Goal: Task Accomplishment & Management: Use online tool/utility

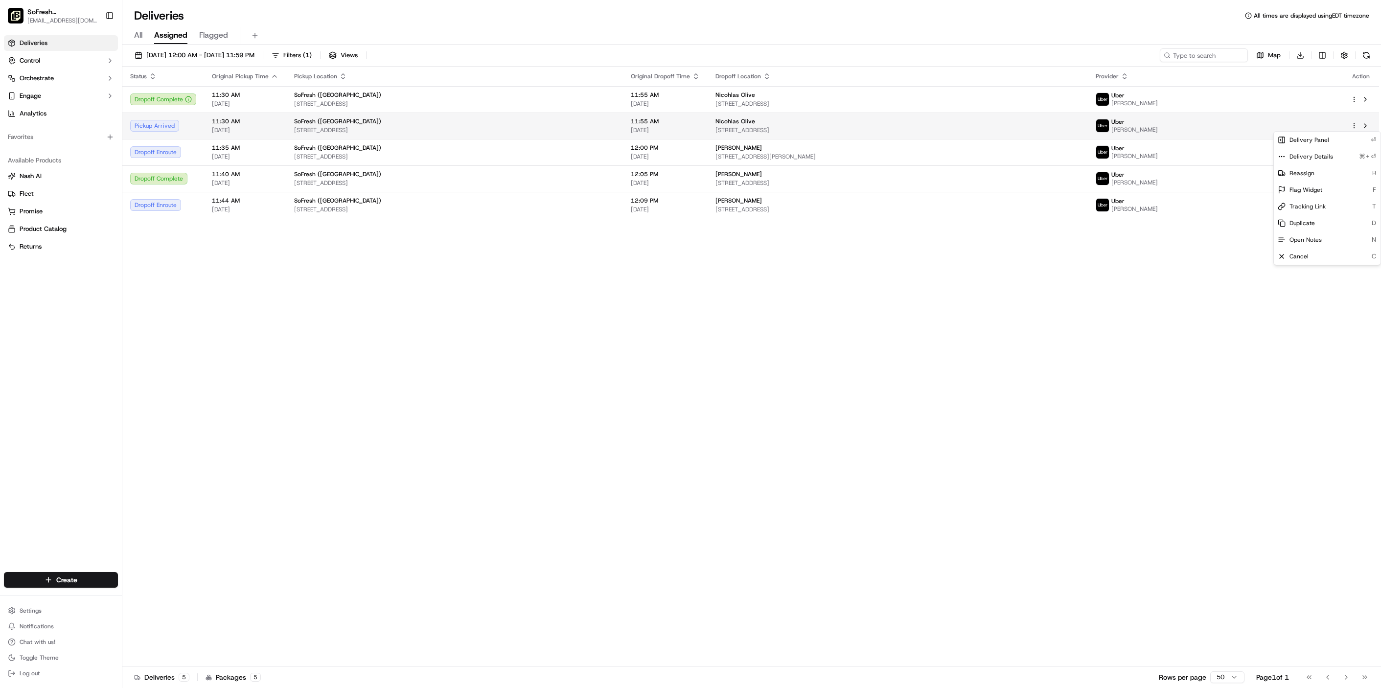
click at [1356, 128] on html "SoFresh (Bethlehem) sf023@lovesofresh.com Toggle Sidebar Deliveries Control Orc…" at bounding box center [690, 344] width 1381 height 688
click at [1140, 122] on html "SoFresh (Bethlehem) sf023@lovesofresh.com Toggle Sidebar Deliveries Control Orc…" at bounding box center [690, 344] width 1381 height 688
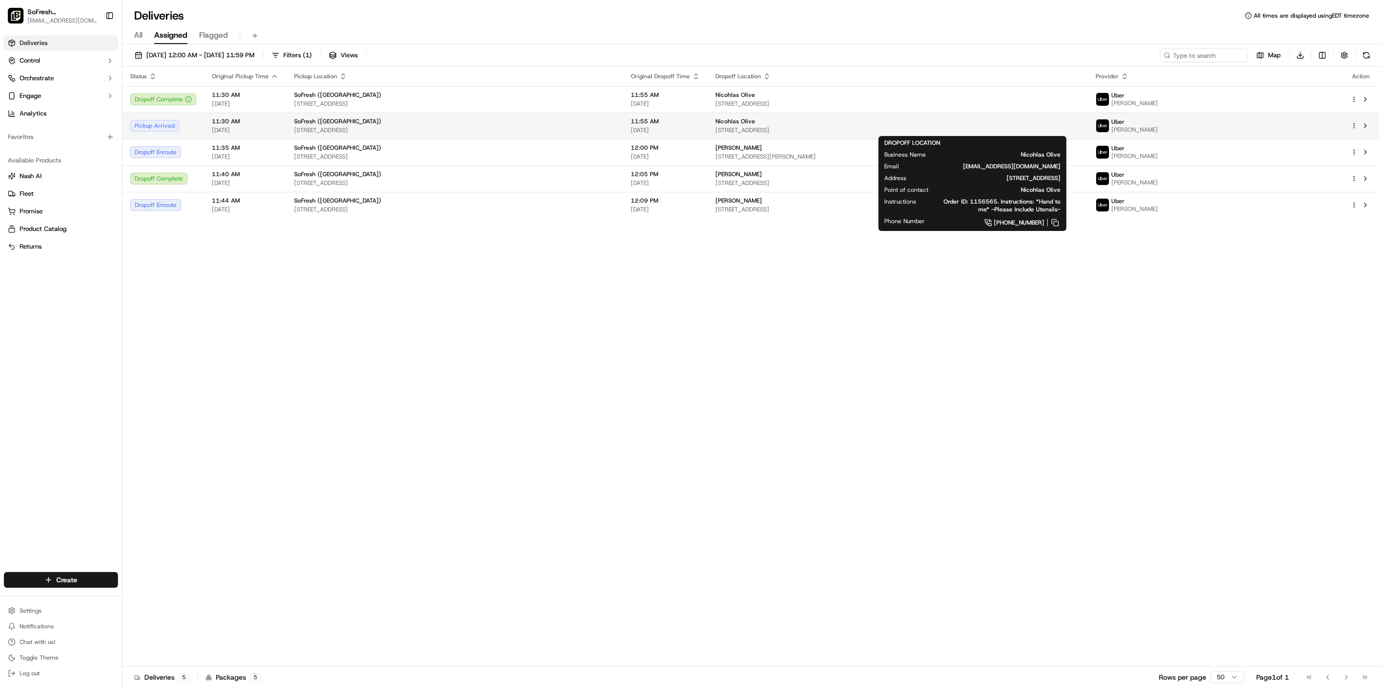
click at [1080, 125] on div "Nicohlas Olive 1770 Bathgate Rd #300, Bethlehem, PA 18017, USA" at bounding box center [898, 125] width 365 height 17
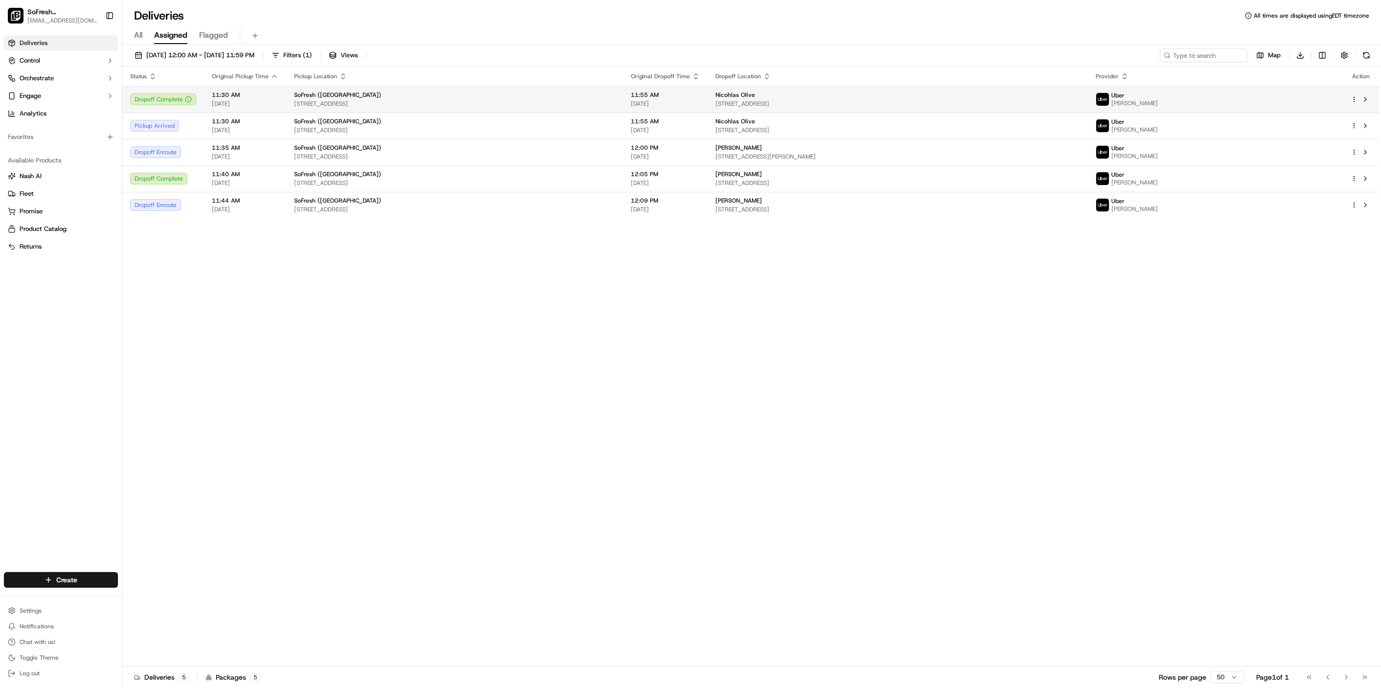
click at [1350, 99] on td at bounding box center [1361, 99] width 36 height 26
click at [1354, 127] on html "SoFresh (Bethlehem) sf023@lovesofresh.com Toggle Sidebar Deliveries Control Orc…" at bounding box center [690, 344] width 1381 height 688
click at [1323, 225] on div "Duplicate D" at bounding box center [1327, 223] width 107 height 17
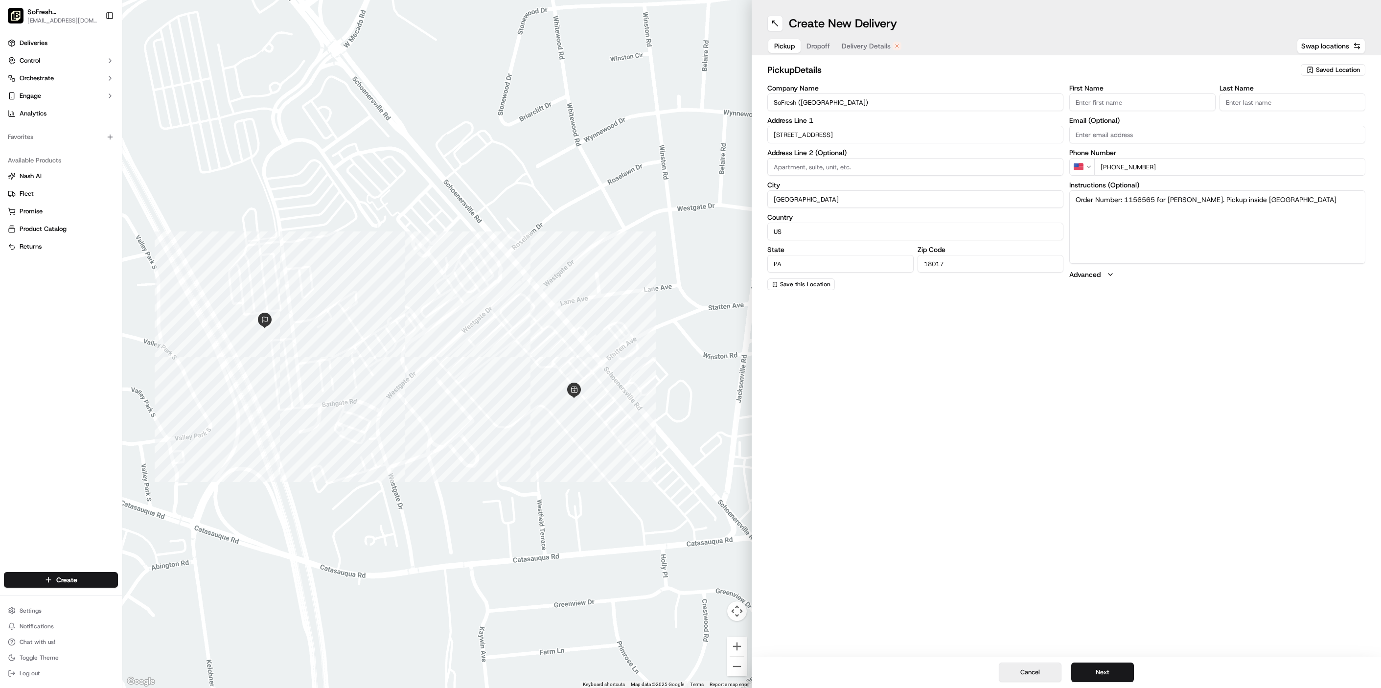
click at [1047, 673] on button "Cancel" at bounding box center [1030, 673] width 63 height 20
type input "+1"
click at [74, 38] on link "Deliveries" at bounding box center [61, 43] width 114 height 16
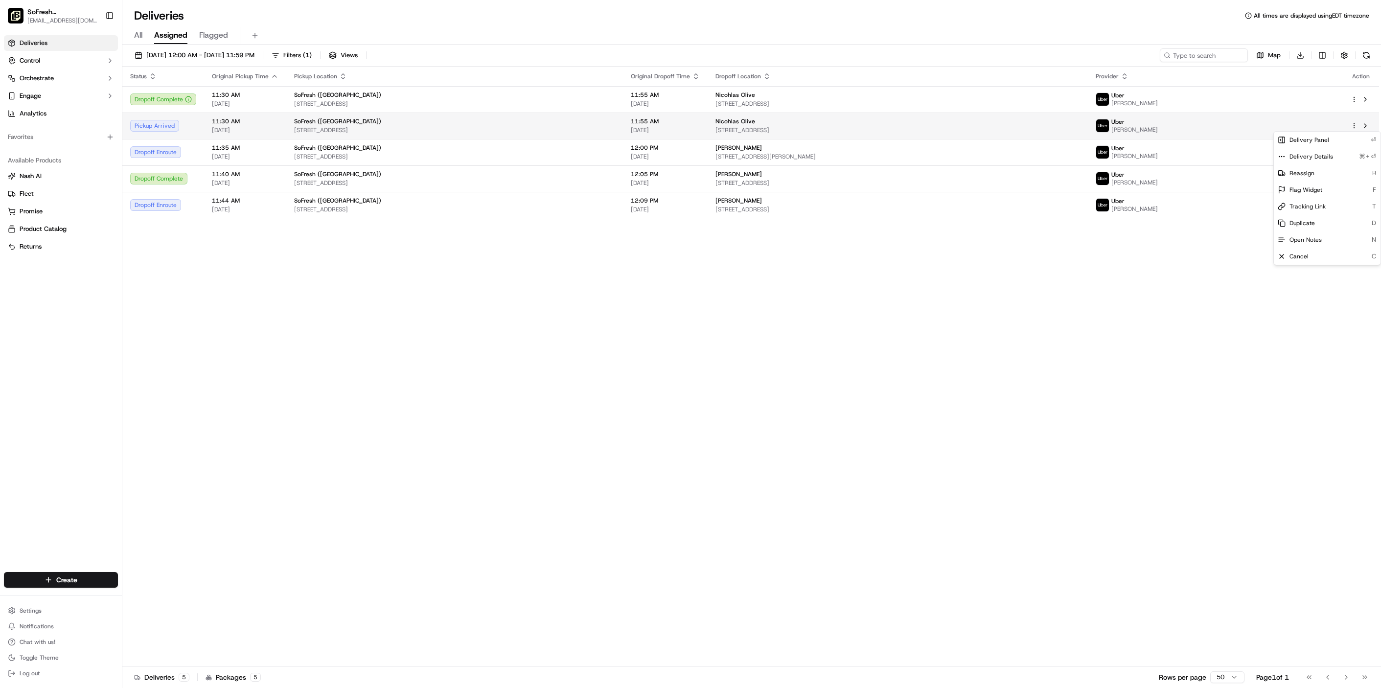
click at [1355, 124] on html "SoFresh (Bethlehem) sf023@lovesofresh.com Toggle Sidebar Deliveries Control Orc…" at bounding box center [690, 344] width 1381 height 688
click at [1005, 122] on html "SoFresh (Bethlehem) sf023@lovesofresh.com Toggle Sidebar Deliveries Control Orc…" at bounding box center [690, 344] width 1381 height 688
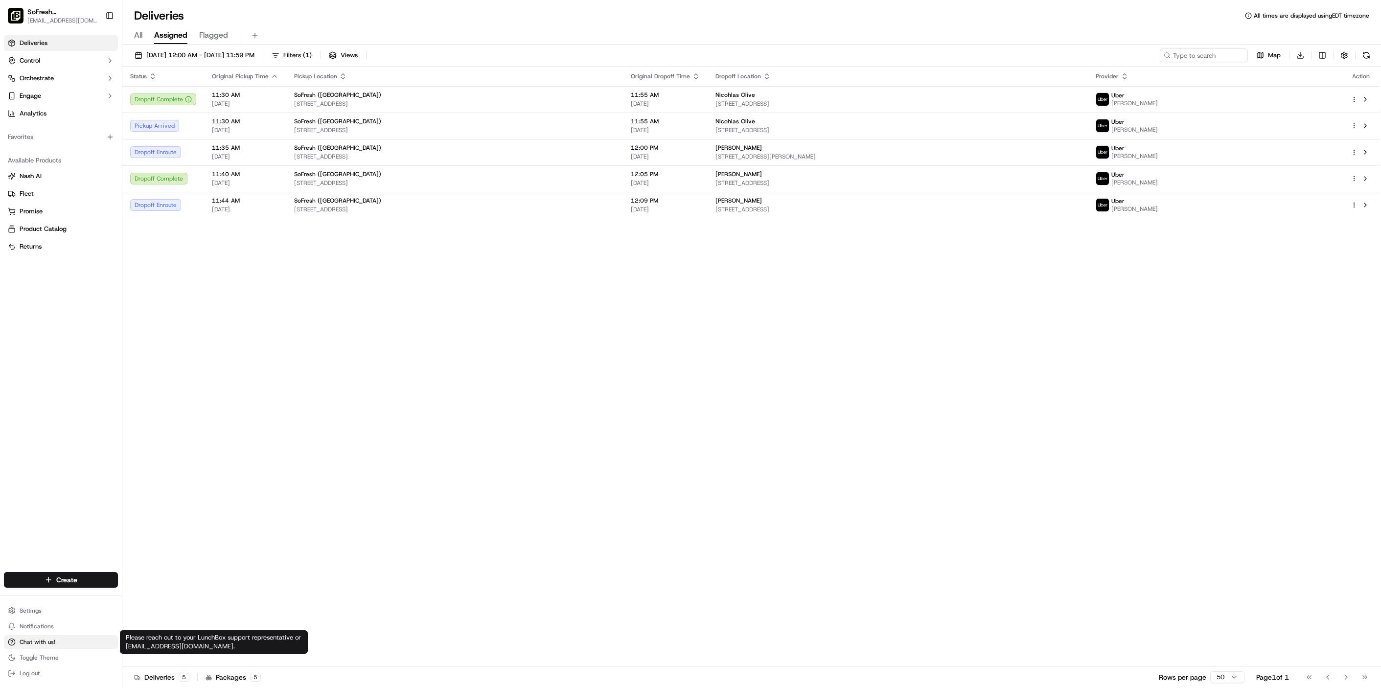
click at [78, 639] on button "Chat with us!" at bounding box center [61, 642] width 114 height 14
click at [57, 640] on button "Chat with us!" at bounding box center [61, 642] width 114 height 14
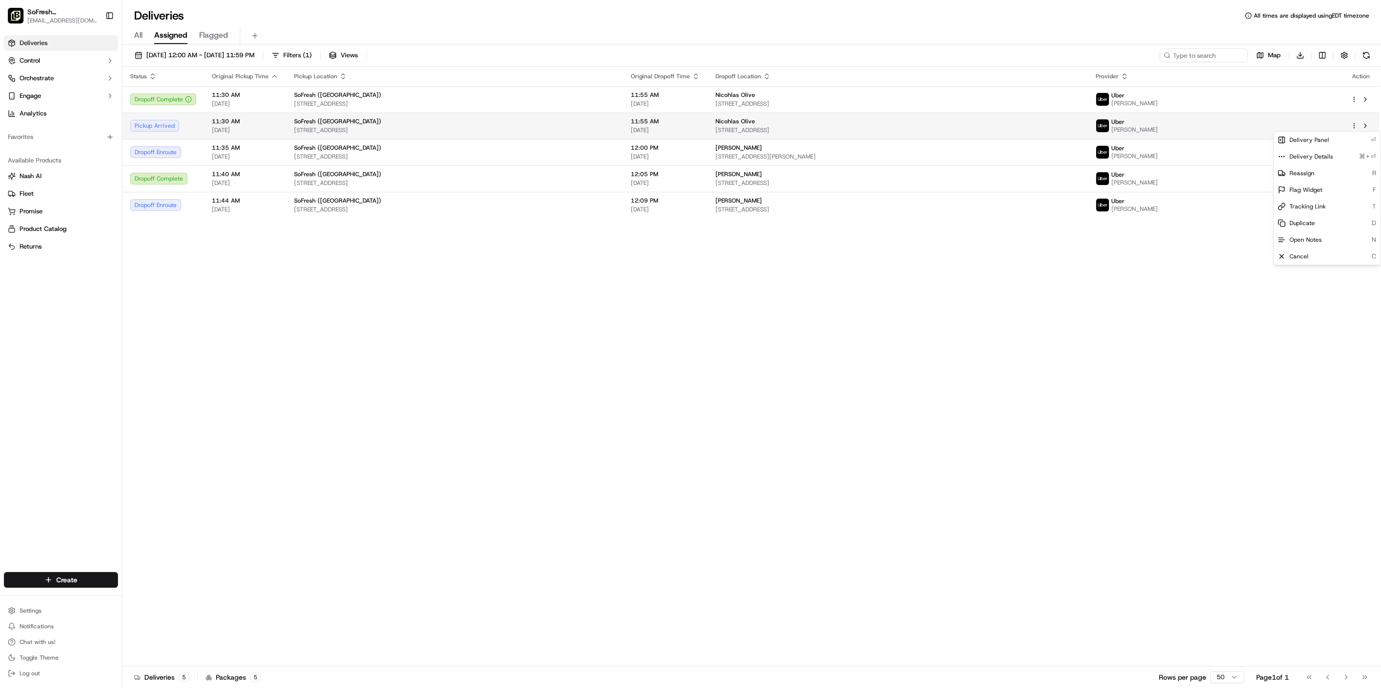
click at [1352, 126] on html "SoFresh (Bethlehem) sf023@lovesofresh.com Toggle Sidebar Deliveries Control Orc…" at bounding box center [690, 344] width 1381 height 688
click at [1355, 127] on html "SoFresh (Bethlehem) sf023@lovesofresh.com Toggle Sidebar Deliveries Control Orc…" at bounding box center [690, 344] width 1381 height 688
click at [1323, 143] on span "Delivery Panel" at bounding box center [1310, 140] width 40 height 8
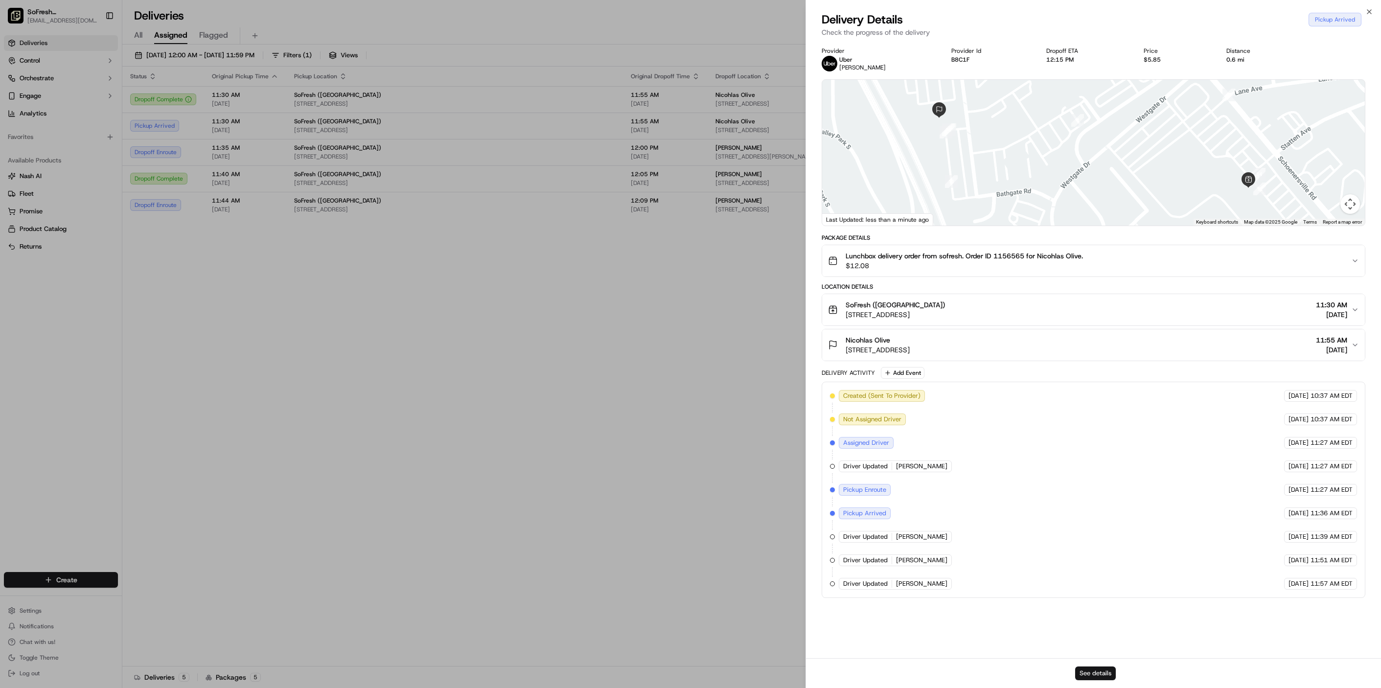
click at [1091, 670] on button "See details" at bounding box center [1095, 674] width 41 height 14
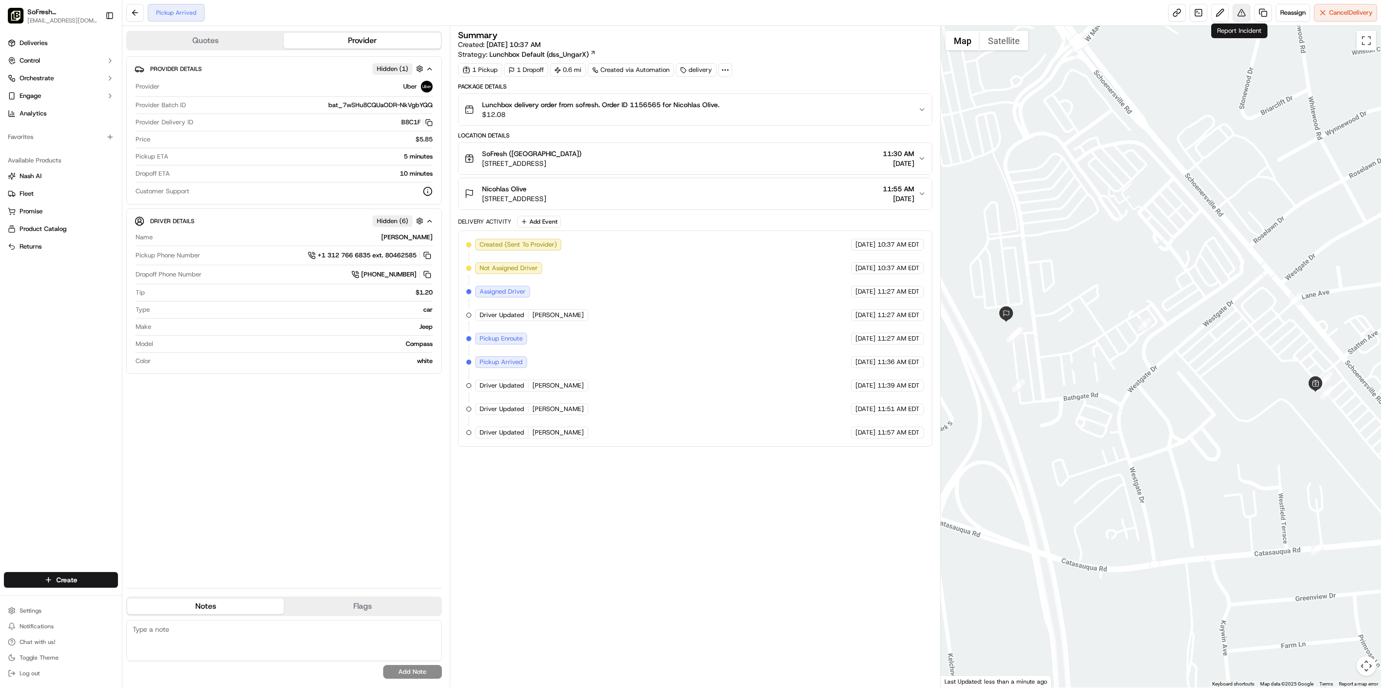
click at [1237, 14] on button at bounding box center [1242, 13] width 18 height 18
click at [631, 574] on div "Summary Created: 09/17/2025 10:37 AM Strategy: Lunchbox Default (dss_UngarX) 1 …" at bounding box center [695, 357] width 474 height 652
click at [802, 520] on div "Summary Created: 09/17/2025 10:37 AM Strategy: Lunchbox Default (dss_UngarX) 1 …" at bounding box center [695, 357] width 474 height 652
click at [33, 39] on span "Deliveries" at bounding box center [34, 43] width 28 height 9
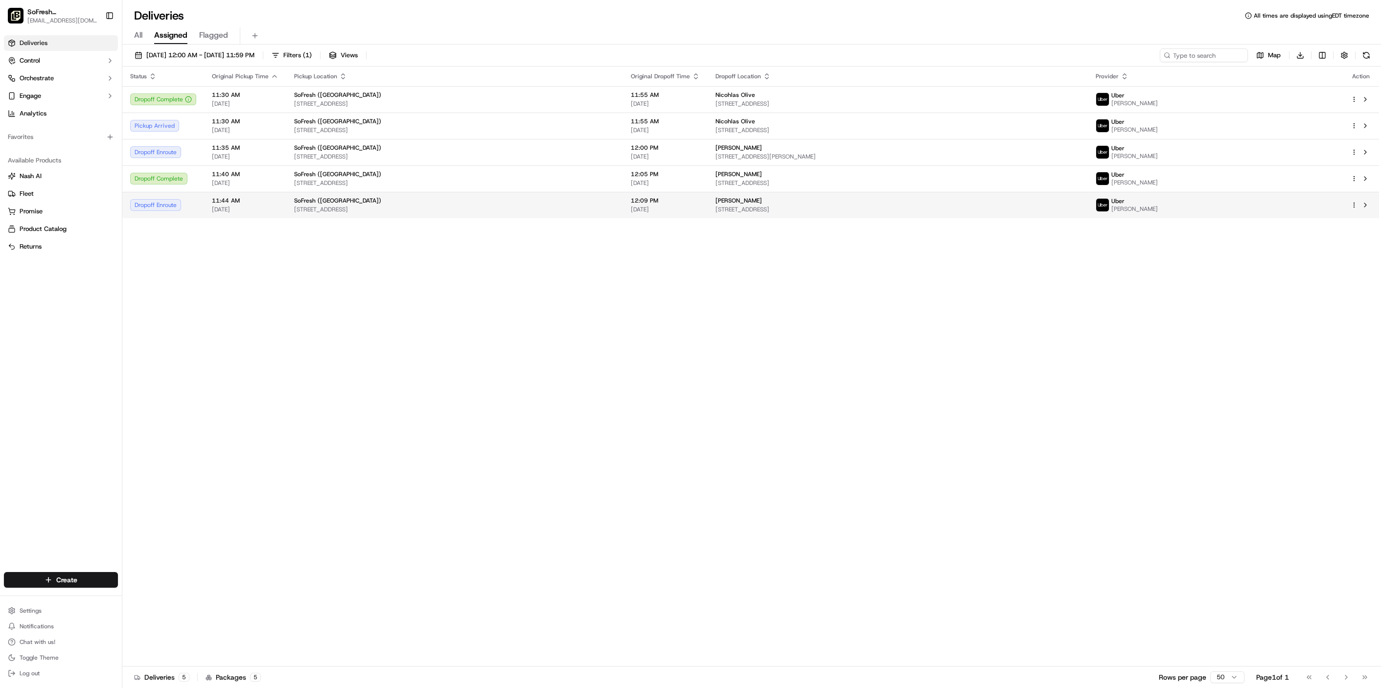
click at [779, 210] on span "[STREET_ADDRESS]" at bounding box center [898, 210] width 365 height 8
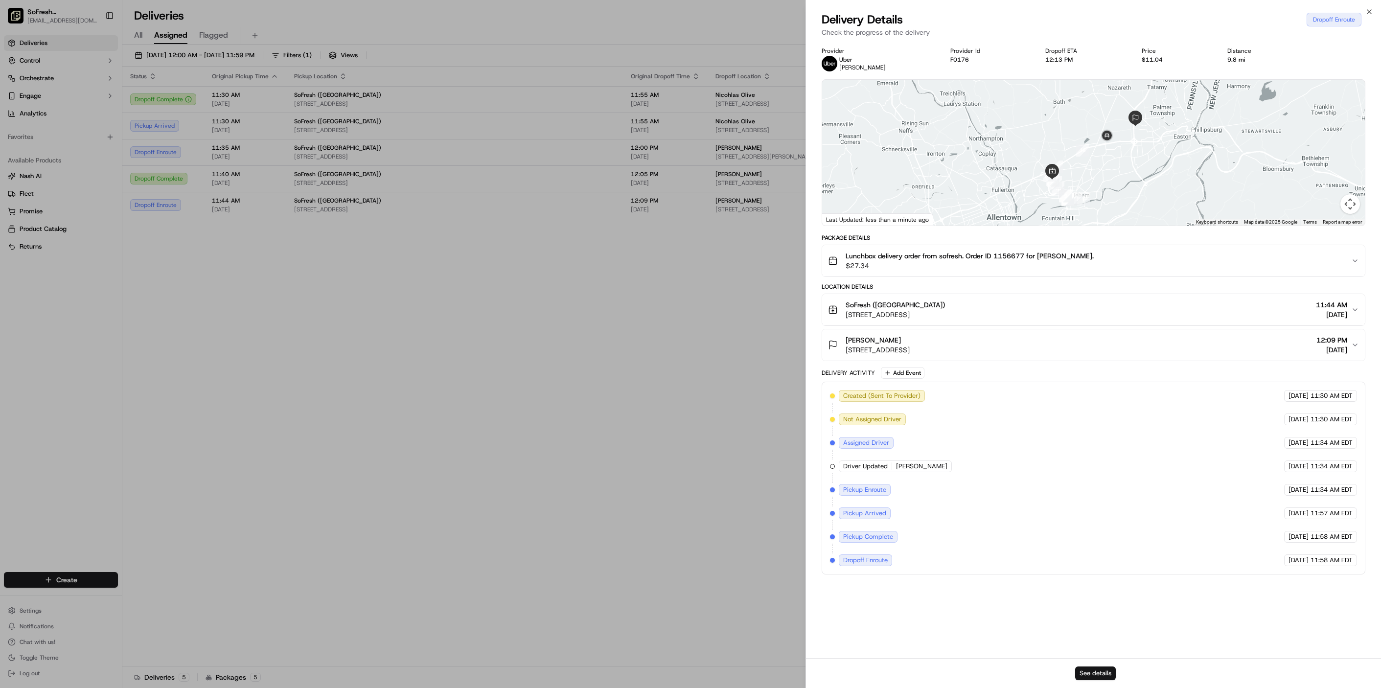
click at [1102, 675] on button "See details" at bounding box center [1095, 674] width 41 height 14
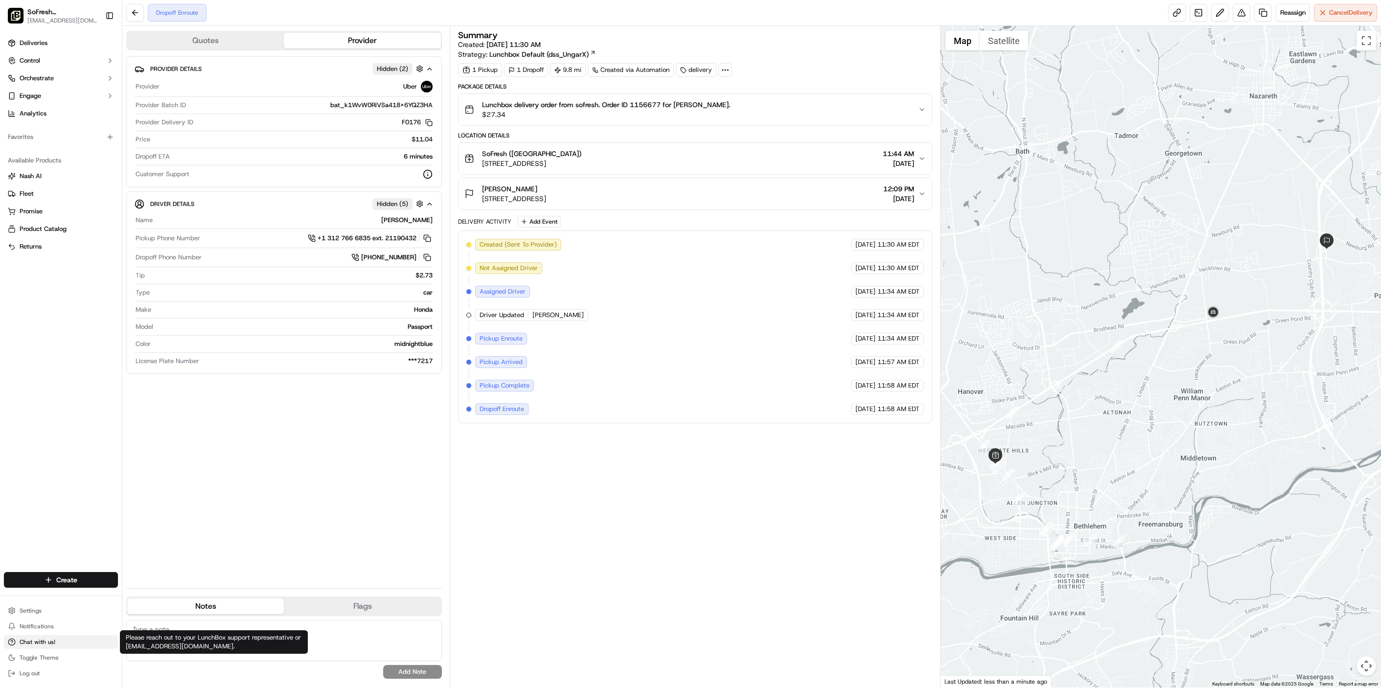
click at [49, 637] on button "Chat with us!" at bounding box center [61, 642] width 114 height 14
click at [133, 13] on button at bounding box center [135, 13] width 18 height 18
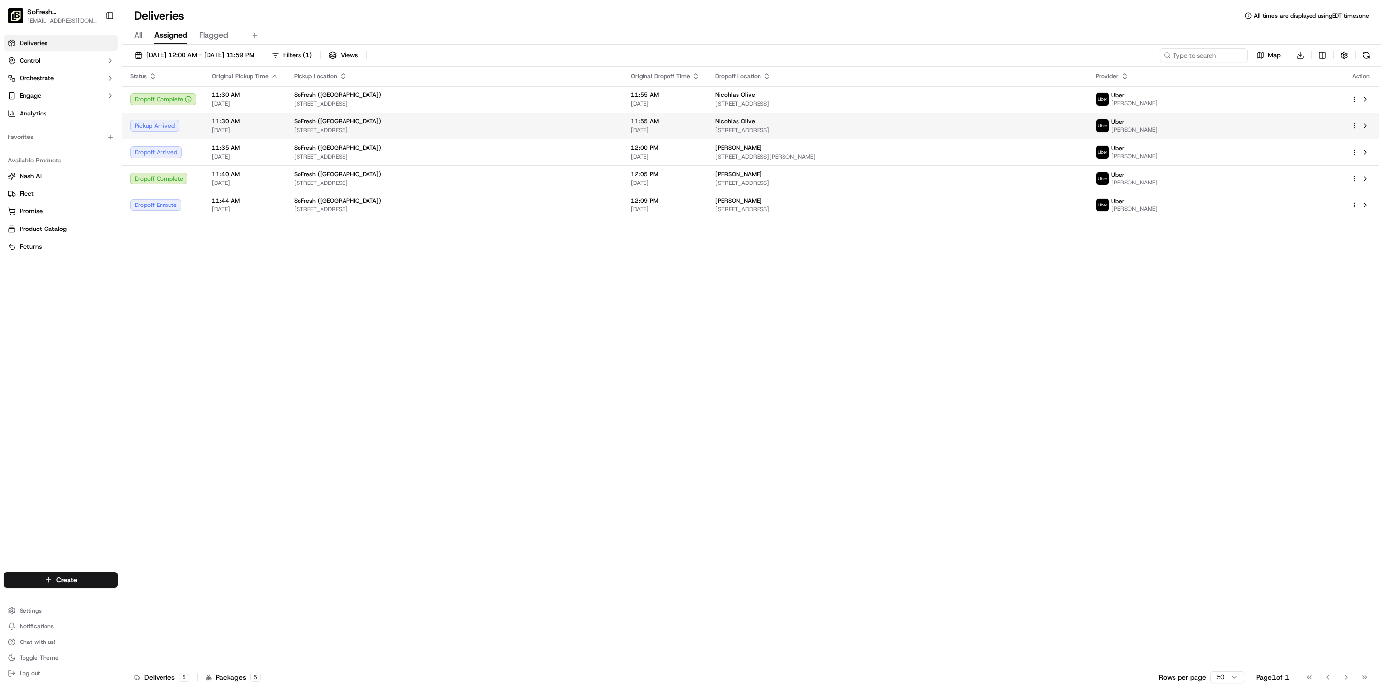
click at [1352, 128] on html "SoFresh ([GEOGRAPHIC_DATA]) [EMAIL_ADDRESS][DOMAIN_NAME] Toggle Sidebar Deliver…" at bounding box center [690, 344] width 1381 height 688
click at [1332, 158] on div "Delivery Details ⌘+⏎" at bounding box center [1327, 156] width 107 height 17
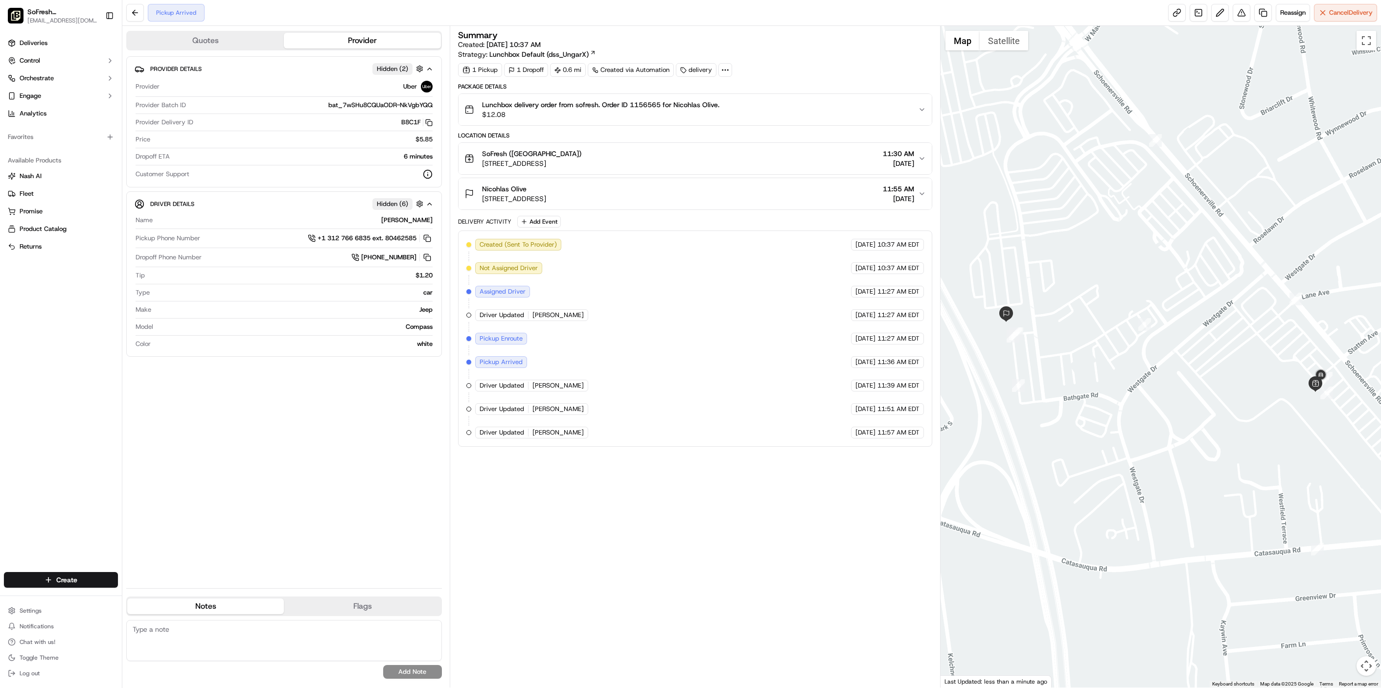
click at [733, 70] on div "1 Pickup 1 Dropoff 0.6 mi Created via Automation delivery" at bounding box center [695, 70] width 474 height 14
click at [728, 70] on icon at bounding box center [725, 70] width 9 height 9
click at [1330, 11] on span "Cancel Delivery" at bounding box center [1352, 12] width 44 height 9
click at [59, 41] on link "Deliveries" at bounding box center [61, 43] width 114 height 16
